Goal: Check status: Check status

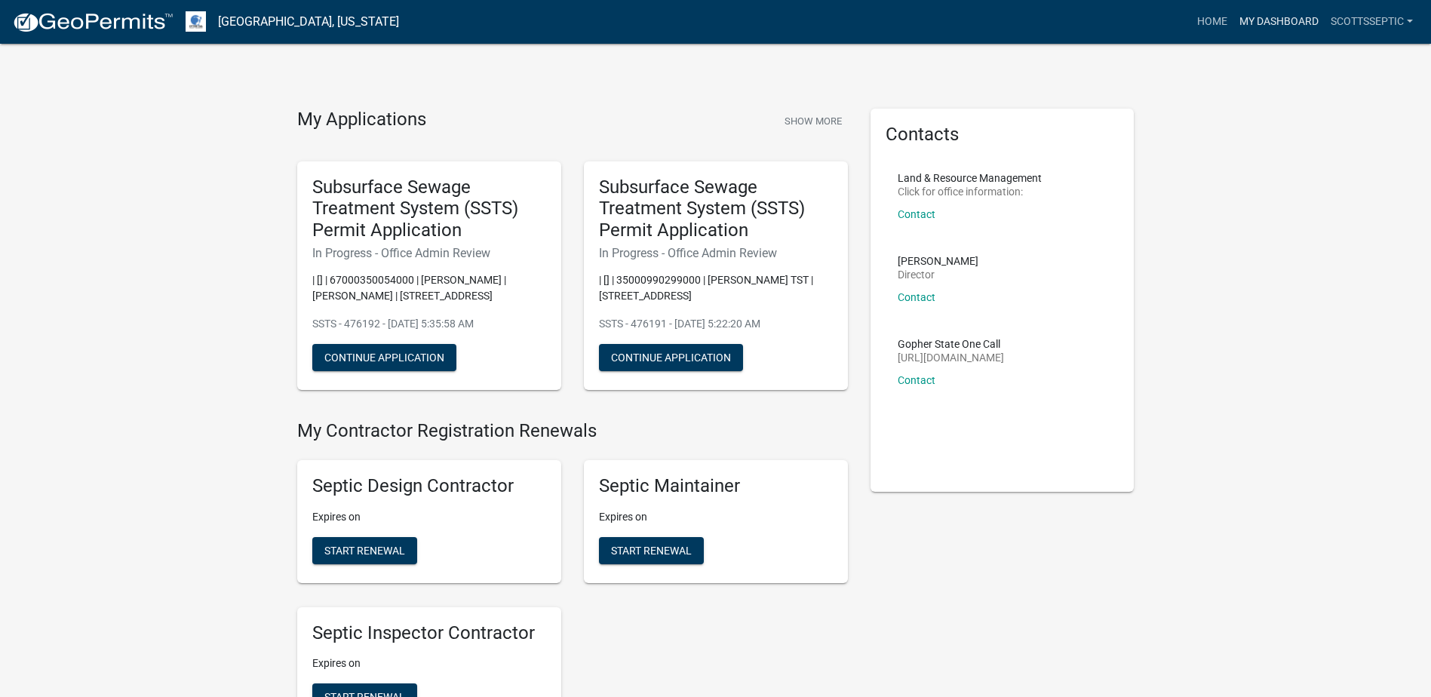
click at [1277, 25] on link "My Dashboard" at bounding box center [1278, 22] width 91 height 29
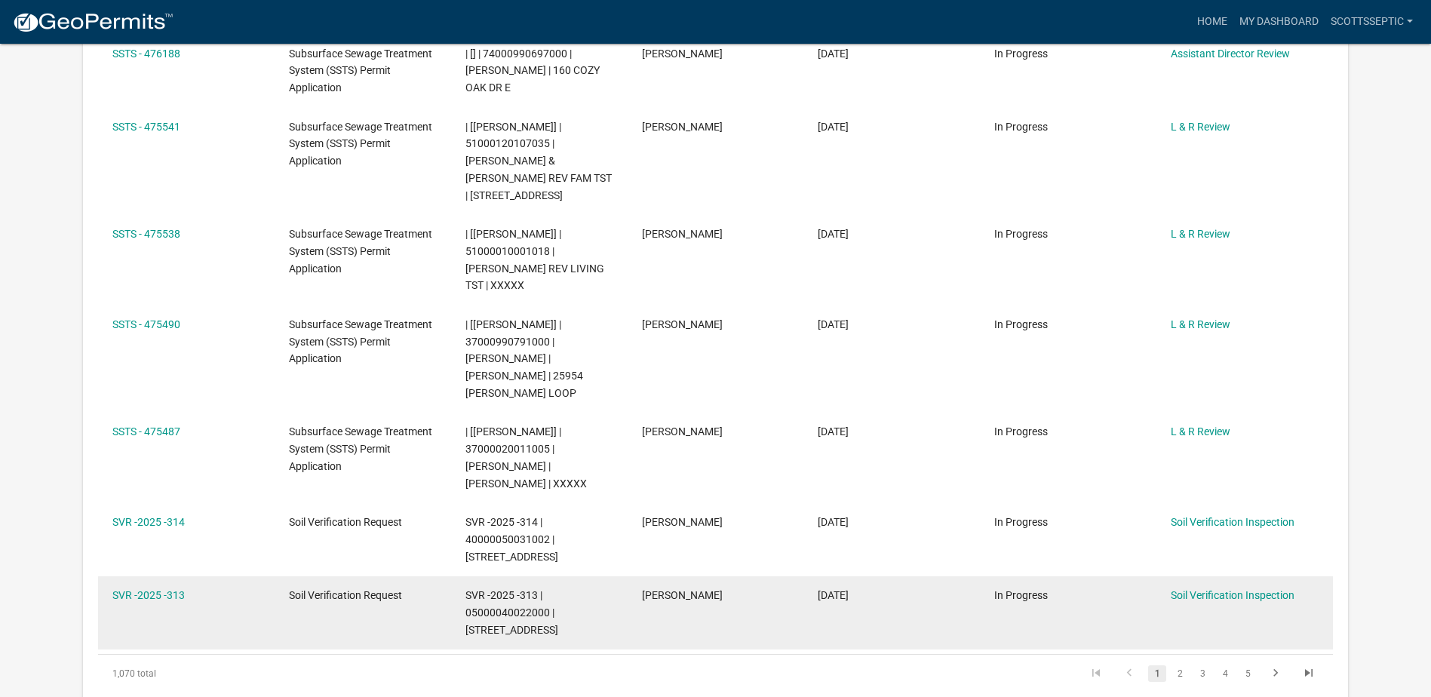
scroll to position [603, 0]
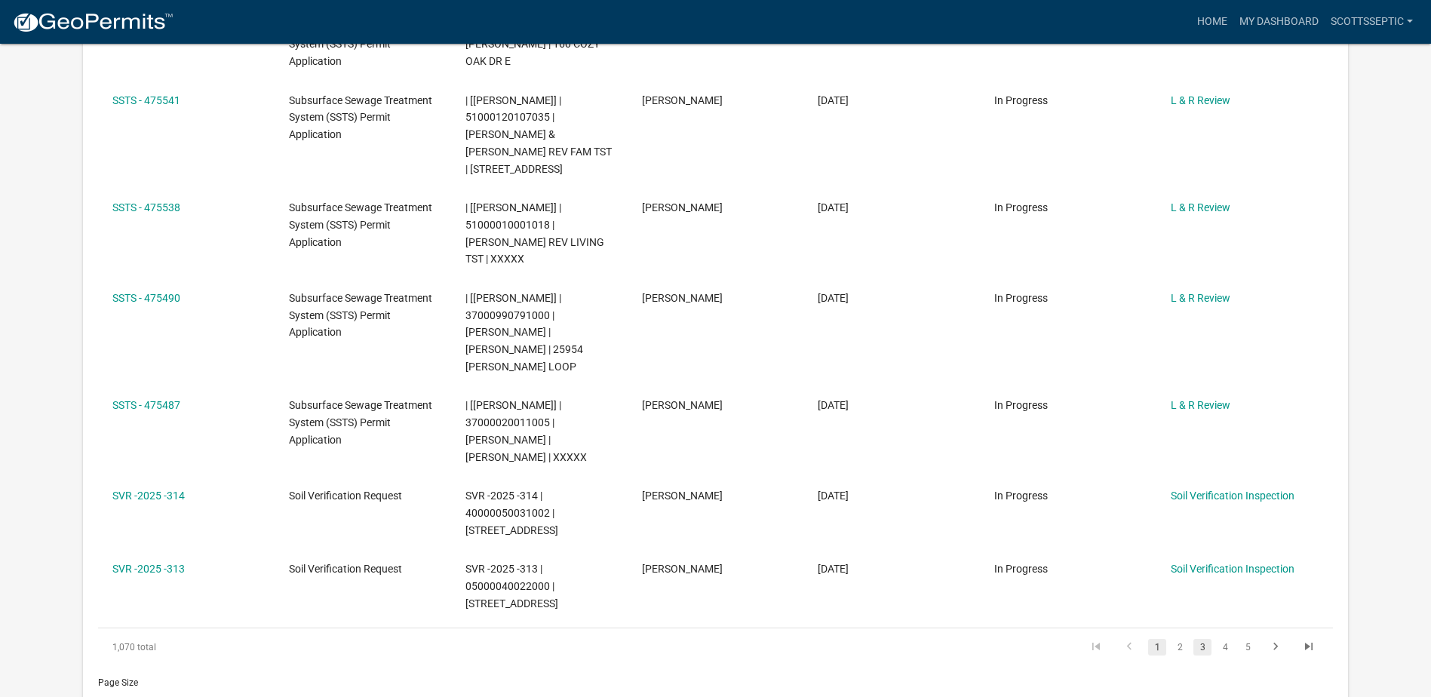
click at [1199, 639] on link "3" at bounding box center [1202, 647] width 18 height 17
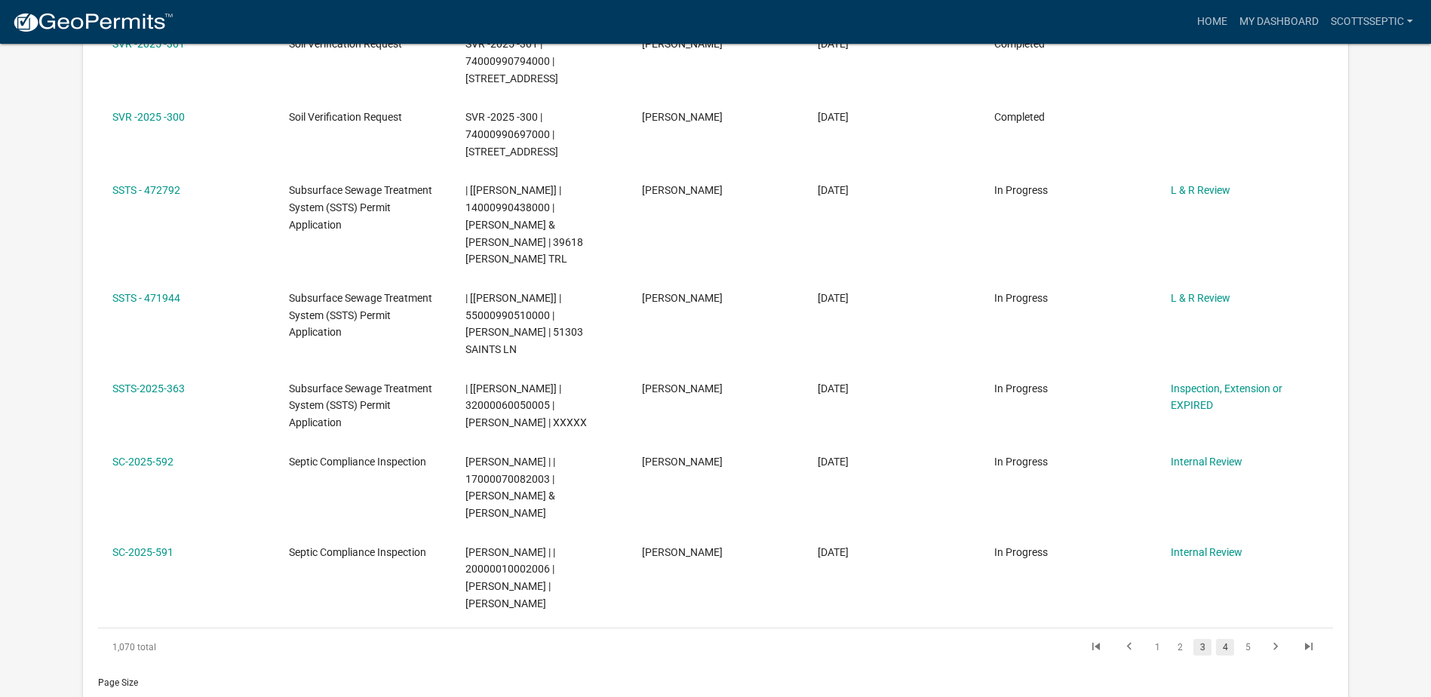
click at [1229, 639] on link "4" at bounding box center [1225, 647] width 18 height 17
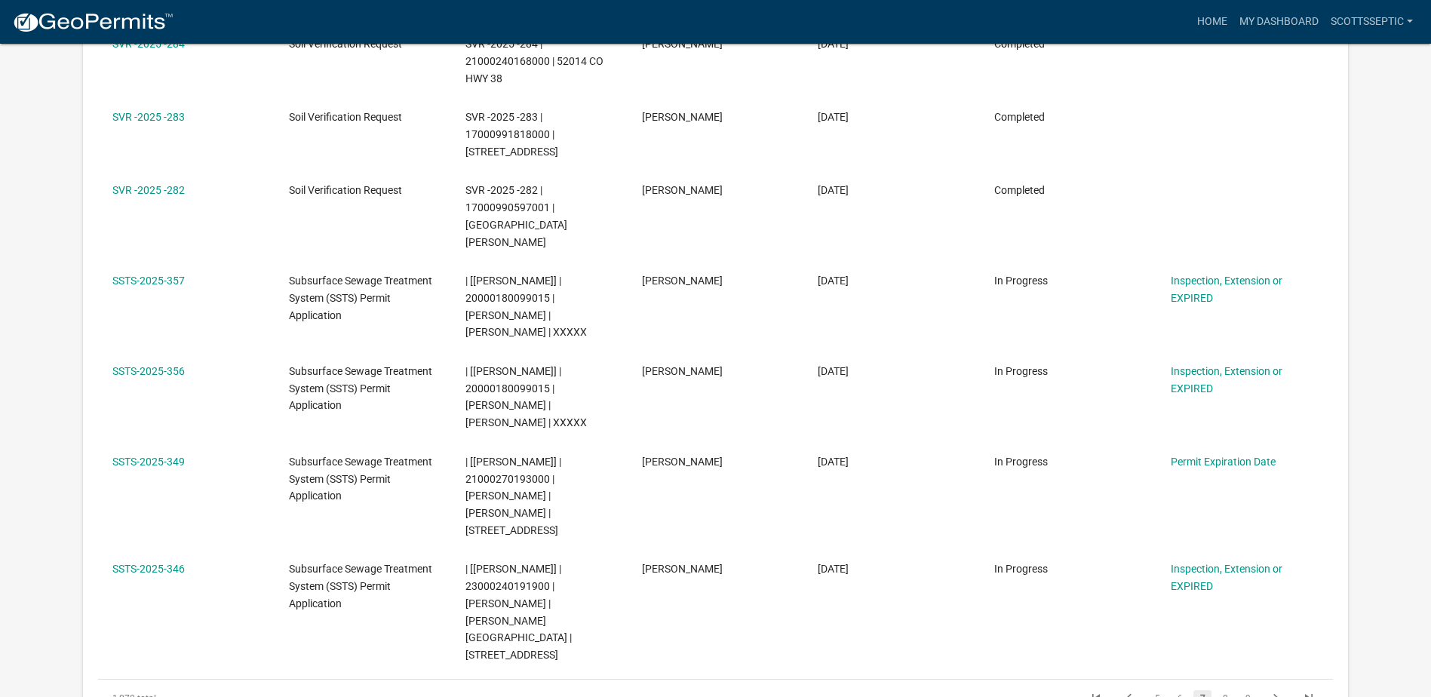
click at [1150, 686] on li "5" at bounding box center [1157, 699] width 23 height 26
click at [1156, 690] on link "5" at bounding box center [1157, 698] width 18 height 17
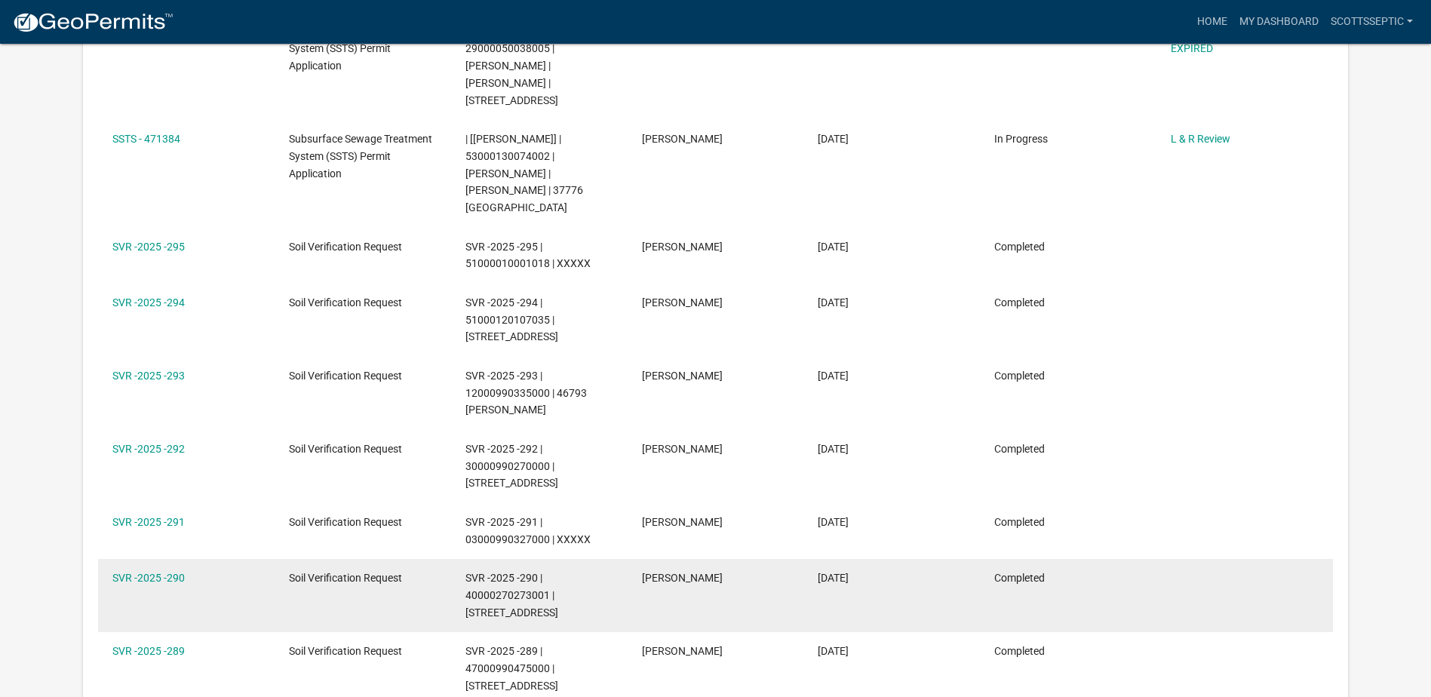
scroll to position [528, 0]
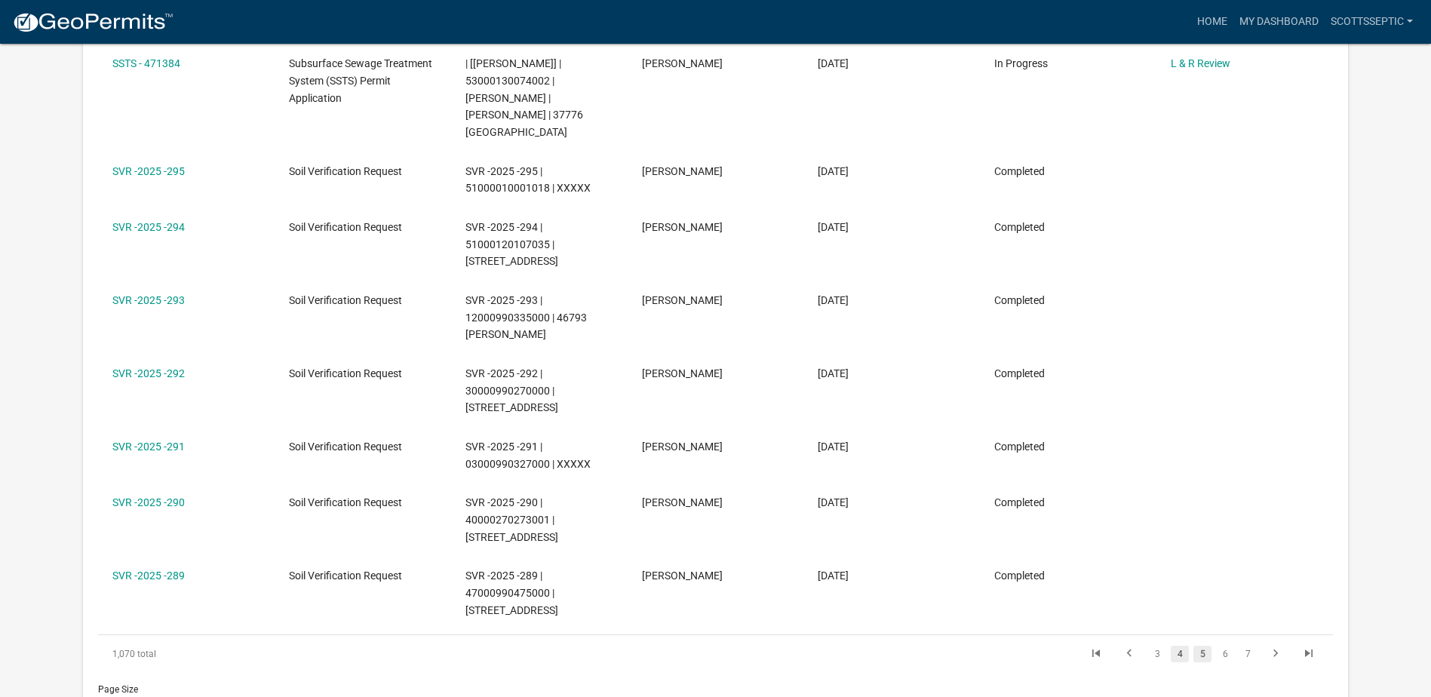
click at [1185, 646] on link "4" at bounding box center [1180, 654] width 18 height 17
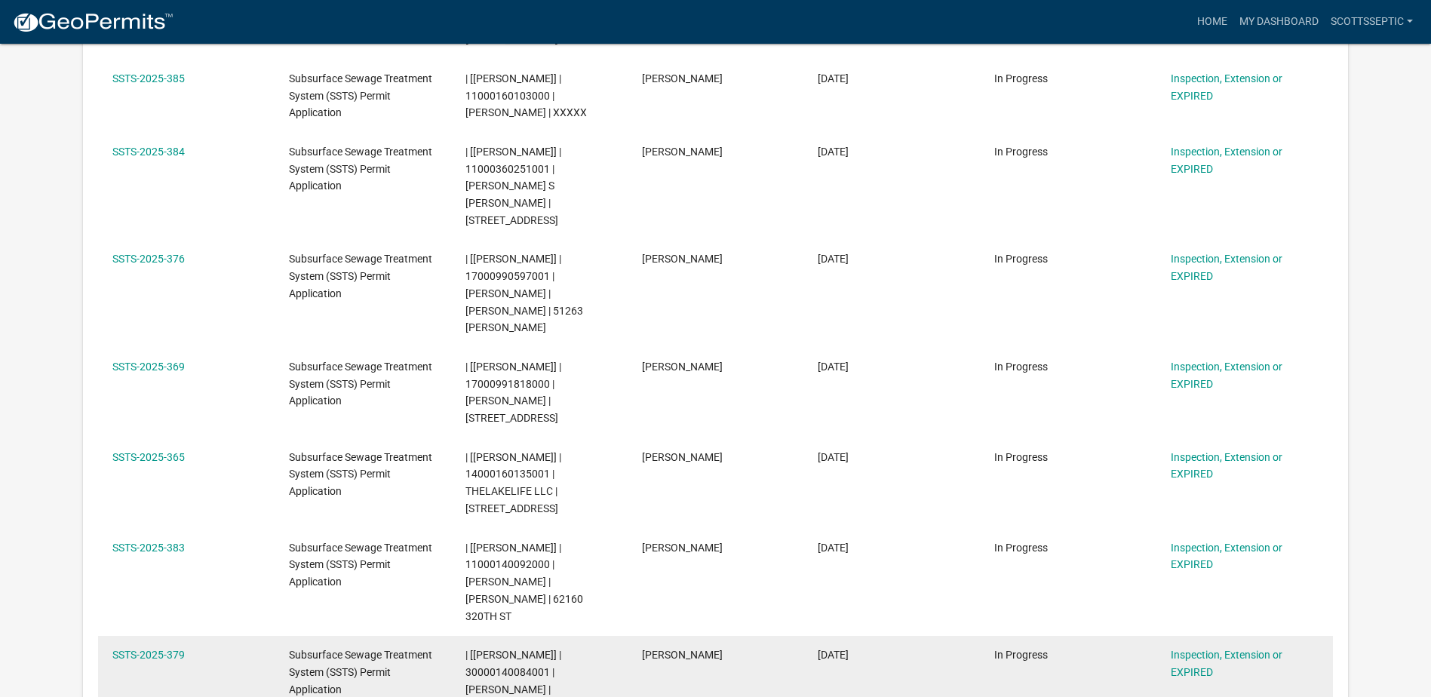
scroll to position [679, 0]
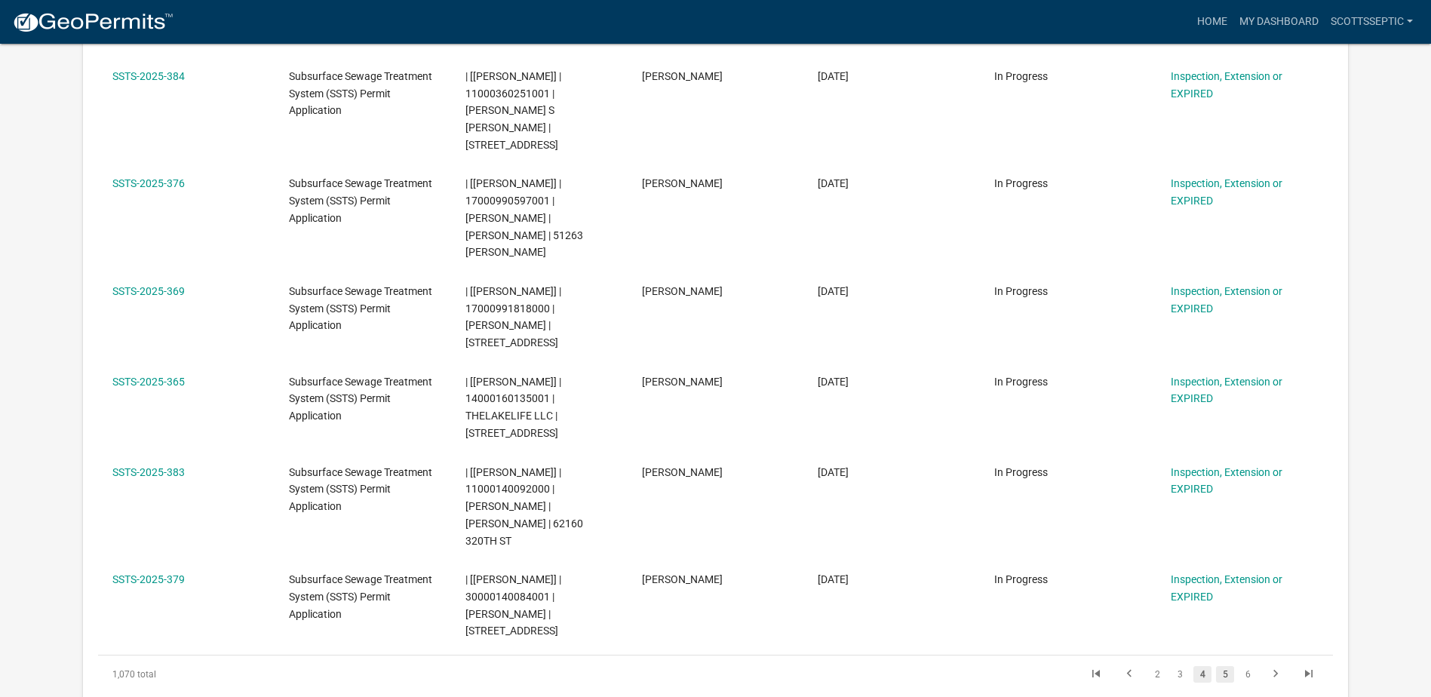
click at [1221, 666] on link "5" at bounding box center [1225, 674] width 18 height 17
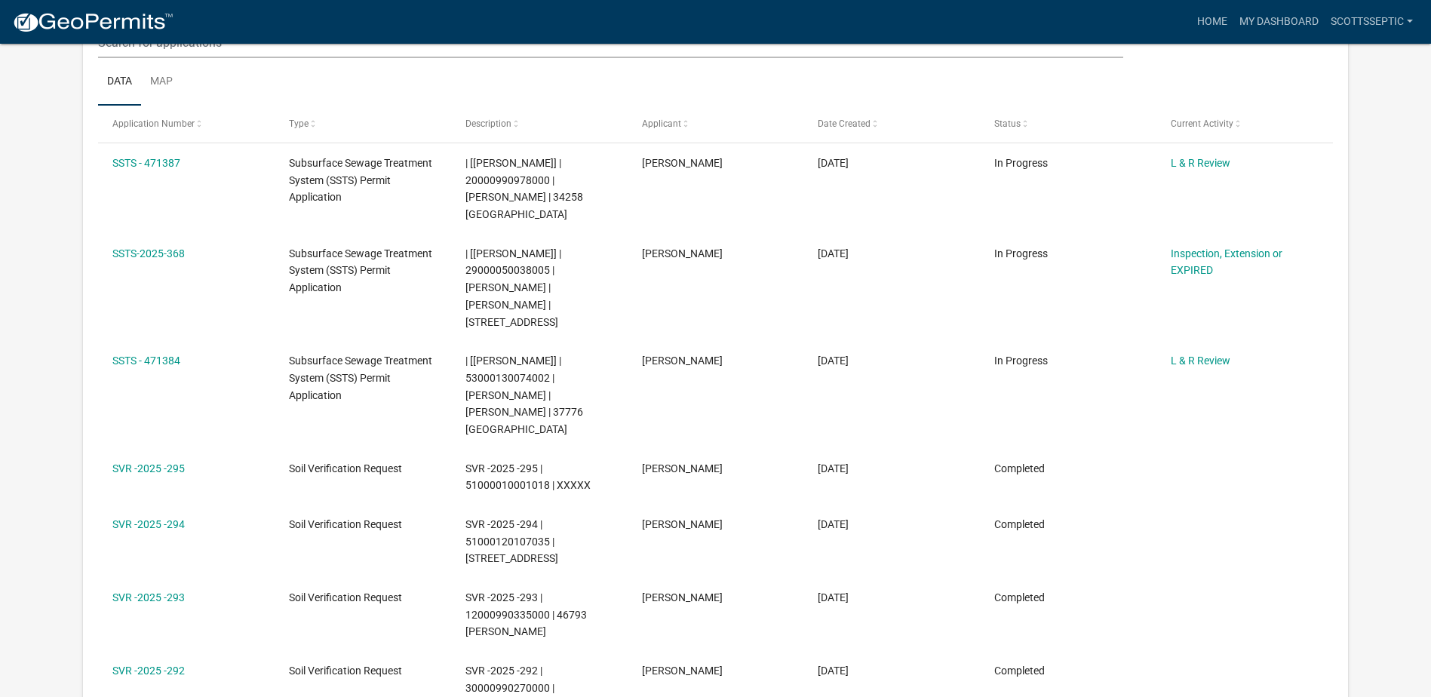
scroll to position [226, 0]
